Goal: Information Seeking & Learning: Learn about a topic

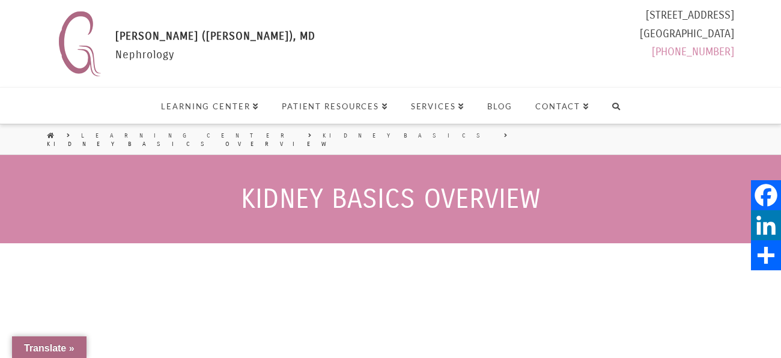
select select "Language Translate Widget"
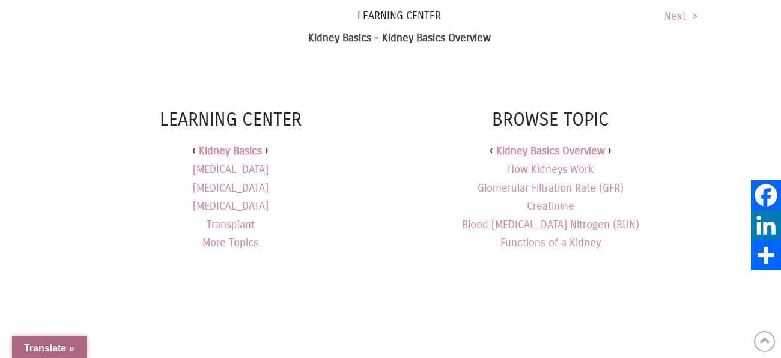
scroll to position [1515, 0]
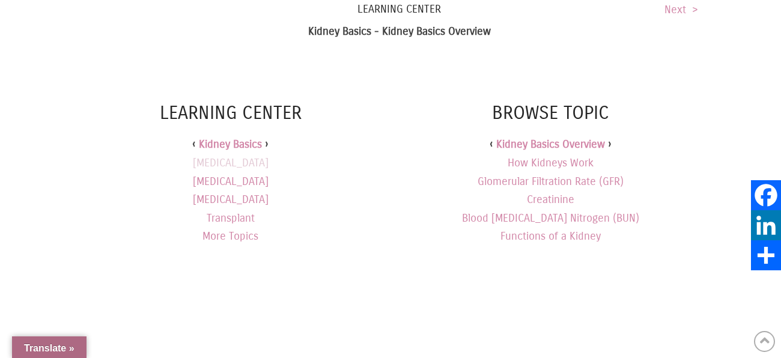
click at [266, 154] on link "[MEDICAL_DATA]" at bounding box center [231, 163] width 76 height 19
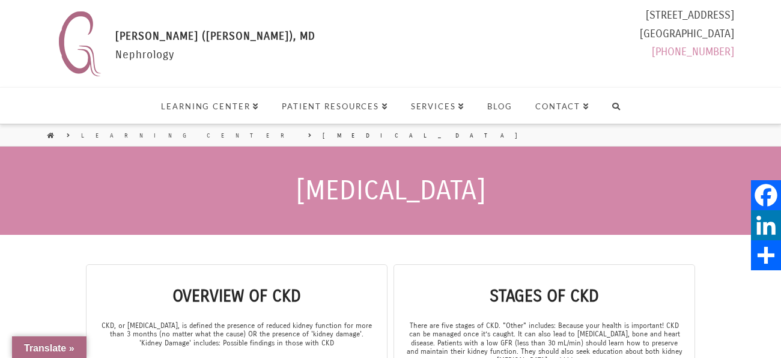
select select "Language Translate Widget"
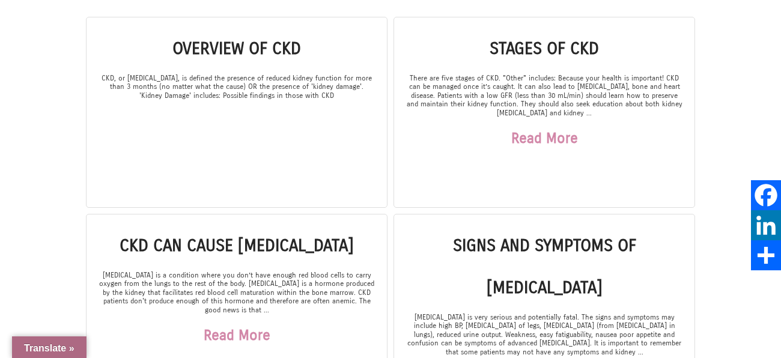
scroll to position [254, 0]
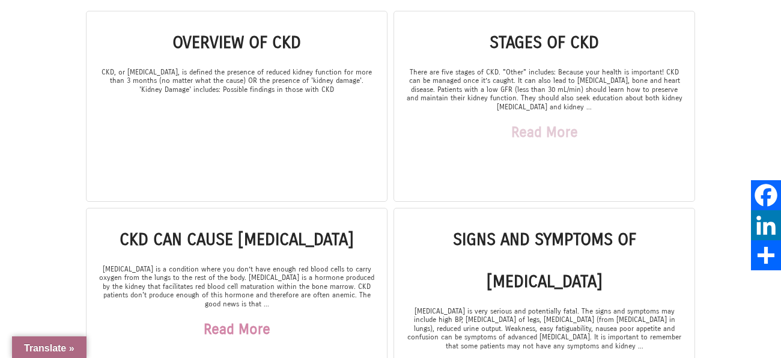
click at [531, 124] on link "Read More" at bounding box center [545, 132] width 67 height 42
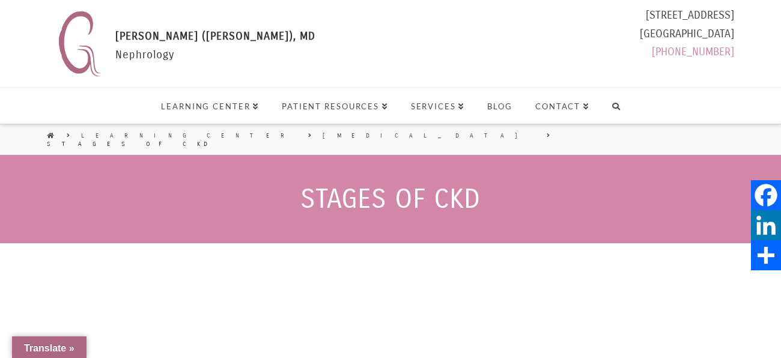
select select "Language Translate Widget"
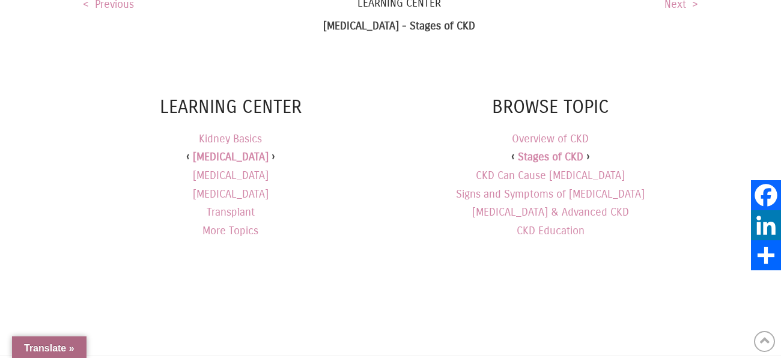
scroll to position [2528, 0]
